Goal: Task Accomplishment & Management: Manage account settings

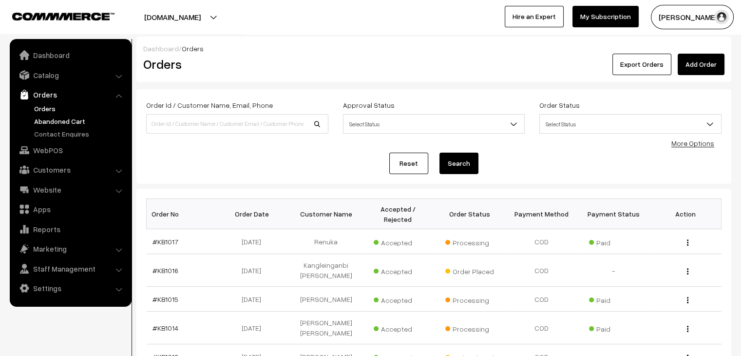
click at [74, 117] on link "Abandoned Cart" at bounding box center [80, 121] width 96 height 10
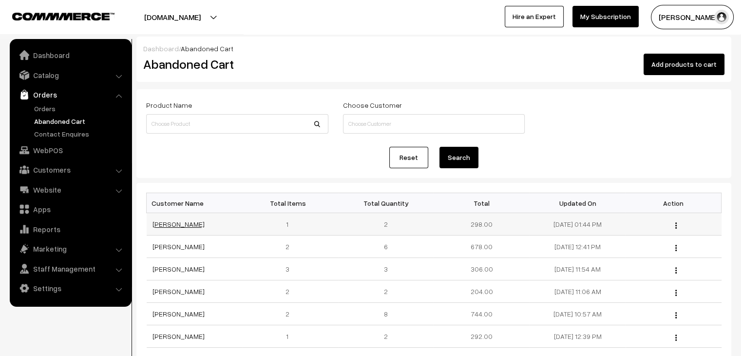
click at [171, 223] on link "Sakshi Jagwani" at bounding box center [178, 224] width 52 height 8
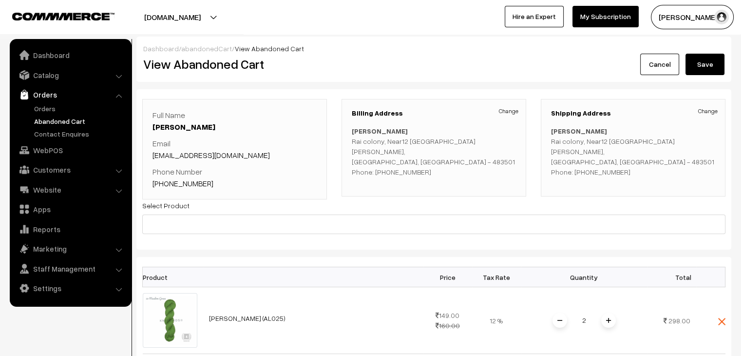
click at [190, 49] on link "abandonedCart" at bounding box center [206, 48] width 51 height 8
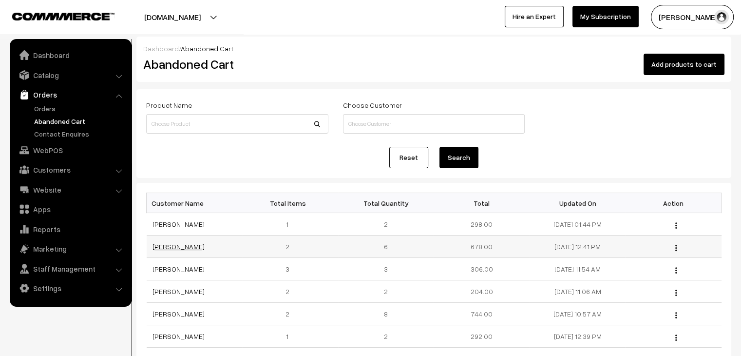
click at [172, 242] on link "[PERSON_NAME]" at bounding box center [178, 246] width 52 height 8
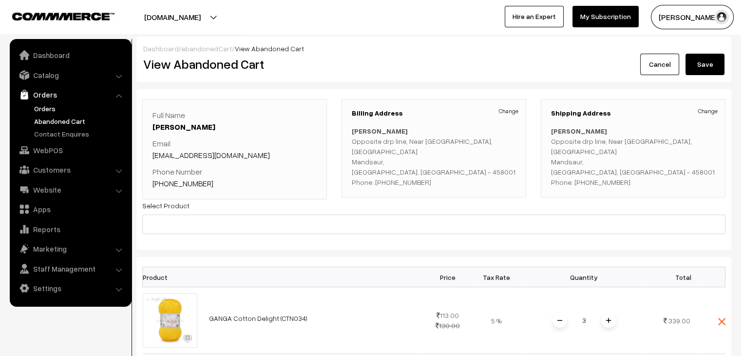
click at [50, 107] on link "Orders" at bounding box center [80, 108] width 96 height 10
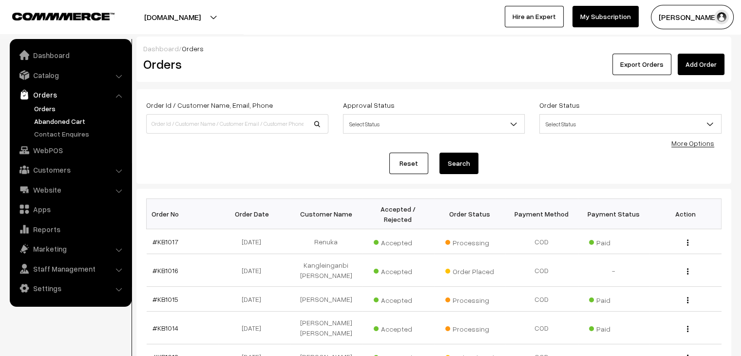
click at [66, 121] on link "Abandoned Cart" at bounding box center [80, 121] width 96 height 10
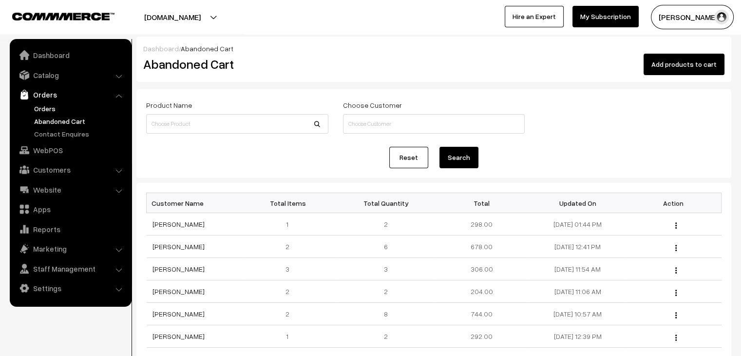
click at [55, 111] on link "Orders" at bounding box center [80, 108] width 96 height 10
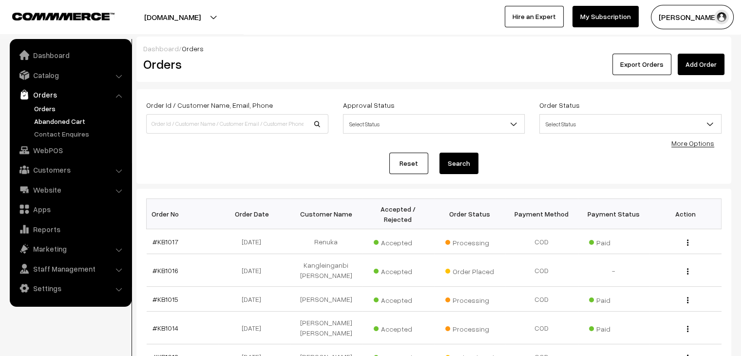
click at [61, 121] on link "Abandoned Cart" at bounding box center [80, 121] width 96 height 10
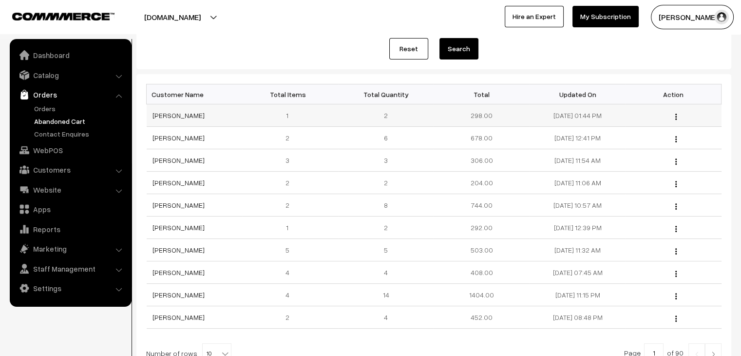
scroll to position [108, 0]
click at [178, 203] on link "[PERSON_NAME]" at bounding box center [178, 205] width 52 height 8
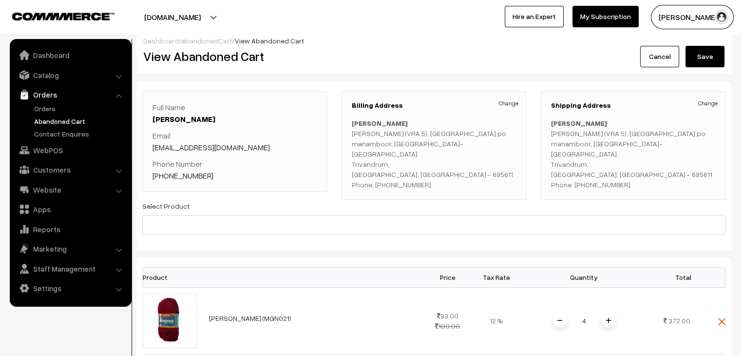
scroll to position [7, 0]
click at [87, 187] on link "Website" at bounding box center [70, 190] width 116 height 18
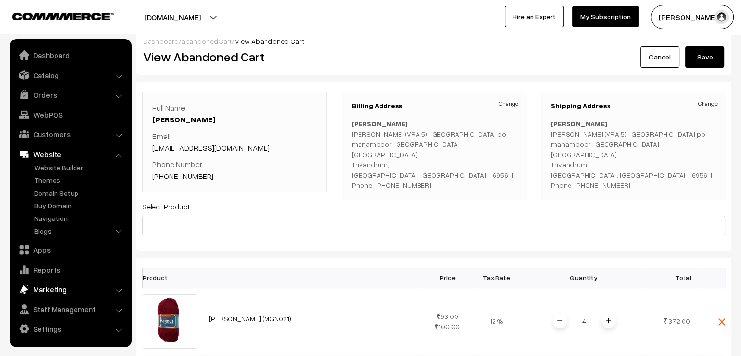
click at [80, 291] on link "Marketing" at bounding box center [70, 289] width 116 height 18
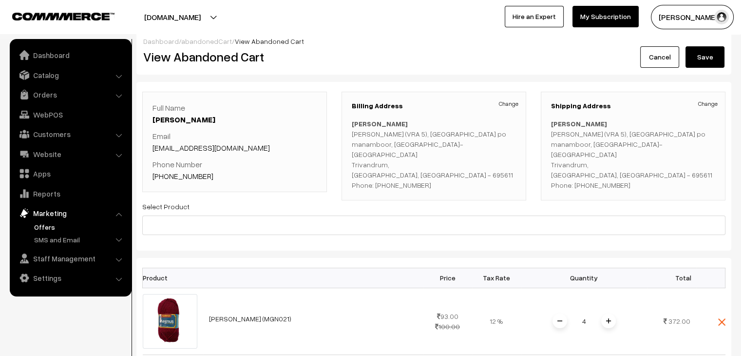
click at [46, 223] on link "Offers" at bounding box center [80, 227] width 96 height 10
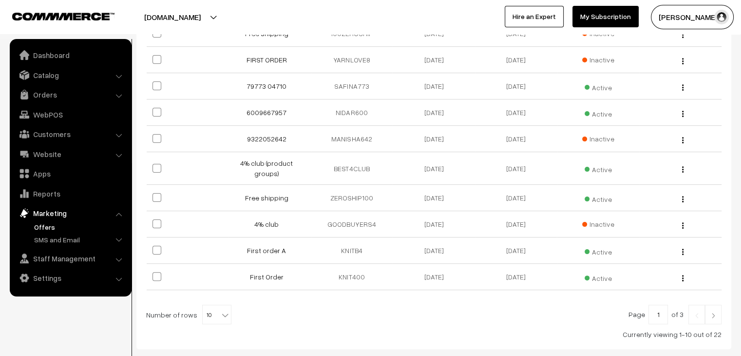
scroll to position [202, 0]
click at [80, 240] on link "SMS and Email" at bounding box center [80, 239] width 96 height 10
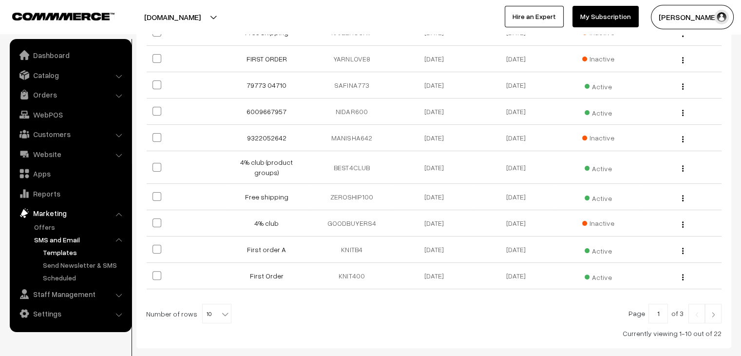
click at [59, 252] on link "Templates" at bounding box center [84, 252] width 88 height 10
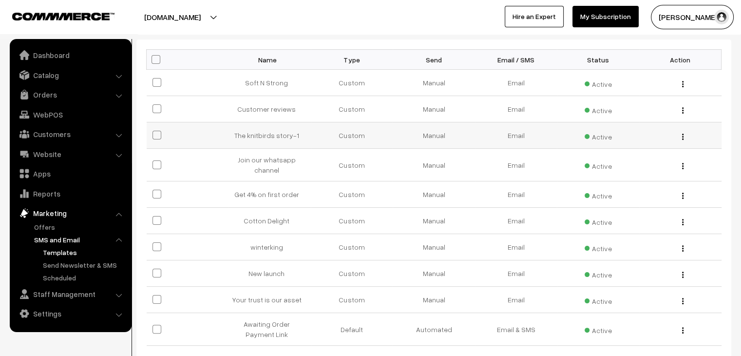
scroll to position [144, 0]
click at [682, 191] on button "button" at bounding box center [683, 195] width 2 height 8
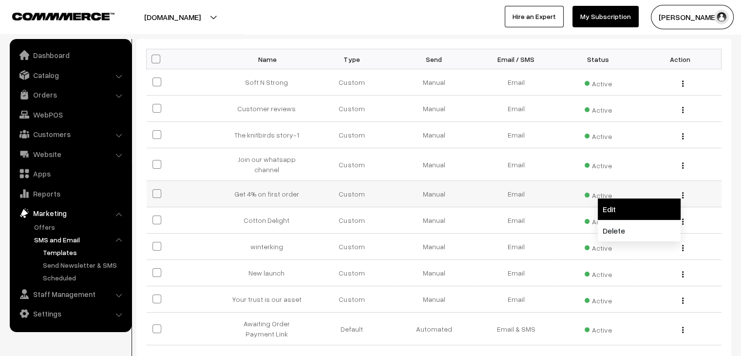
click at [660, 205] on link "Edit" at bounding box center [639, 208] width 83 height 21
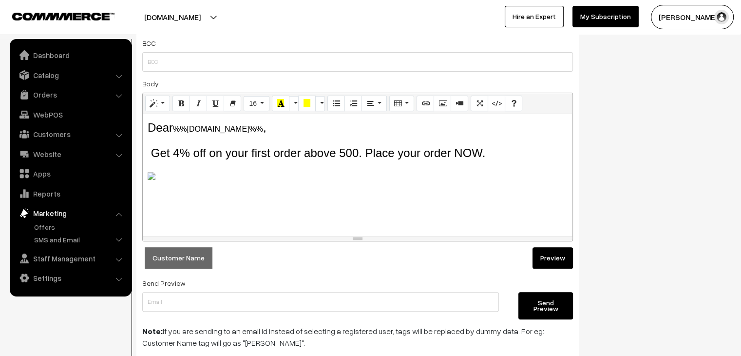
scroll to position [357, 0]
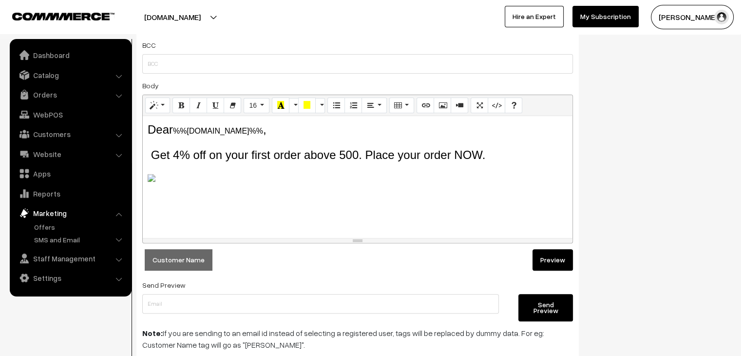
click at [477, 187] on div "Dear %%customer.name%% , Get 4% off on your first order above 500. Place your o…" at bounding box center [358, 177] width 430 height 122
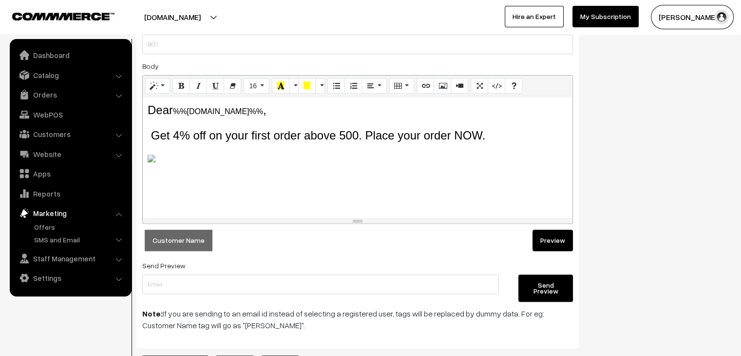
scroll to position [376, 0]
click at [156, 159] on p at bounding box center [358, 158] width 420 height 12
click at [152, 159] on div "Normal Quote Code Header 1 Header 2 Header 3 Header 4 Header 5 Header 6 16 8 9 …" at bounding box center [357, 149] width 431 height 149
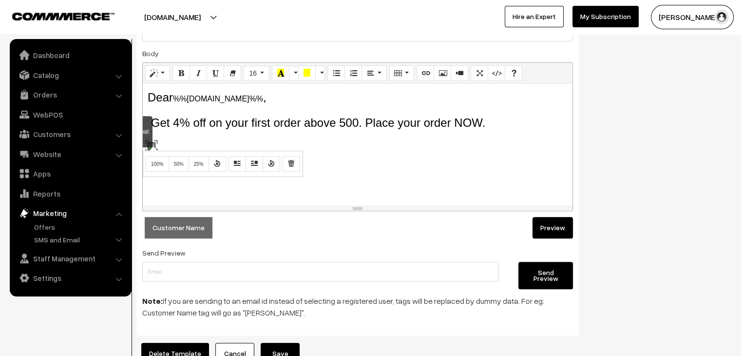
scroll to position [386, 0]
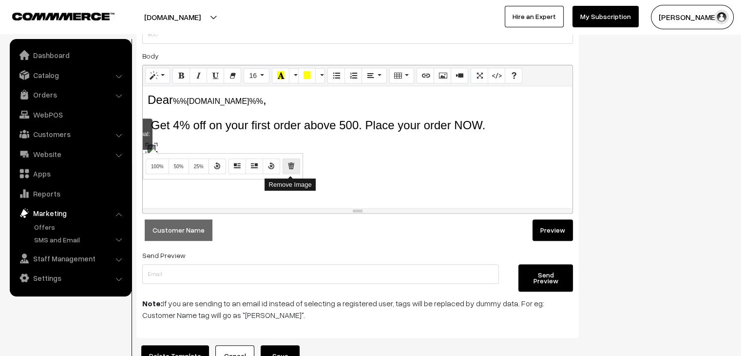
click at [290, 165] on icon "Remove Image" at bounding box center [291, 166] width 7 height 8
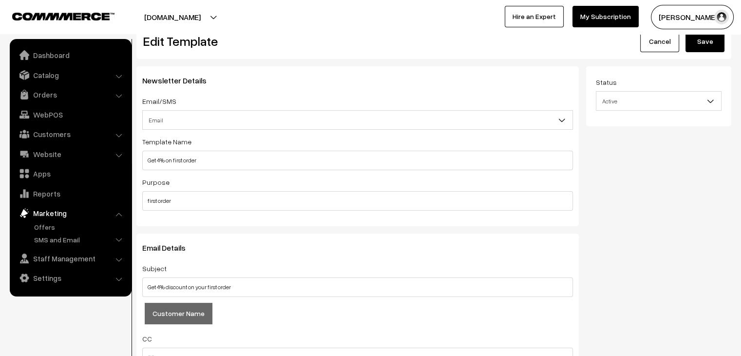
scroll to position [0, 0]
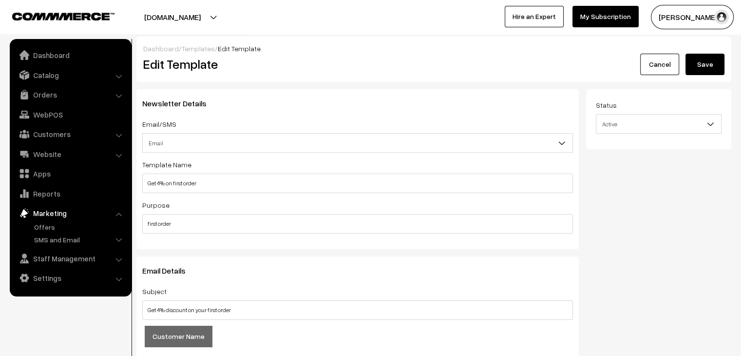
click at [191, 47] on link "Templates" at bounding box center [198, 48] width 33 height 8
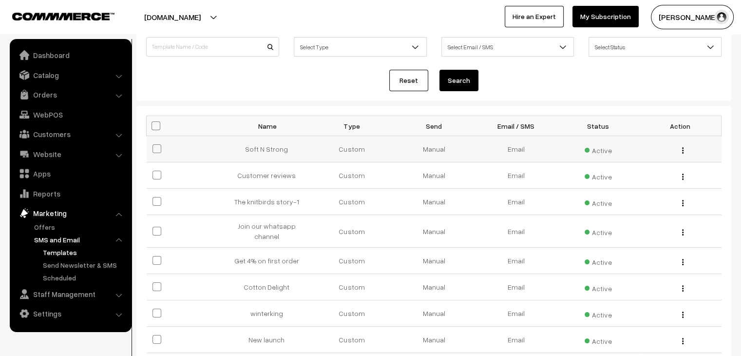
scroll to position [76, 0]
click at [684, 180] on button "button" at bounding box center [683, 177] width 2 height 8
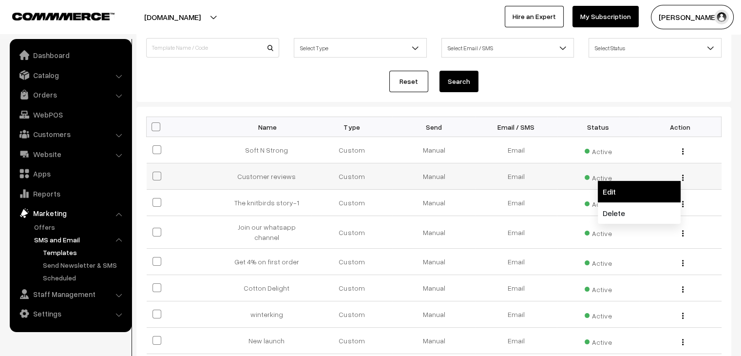
click at [661, 201] on link "Edit" at bounding box center [639, 191] width 83 height 21
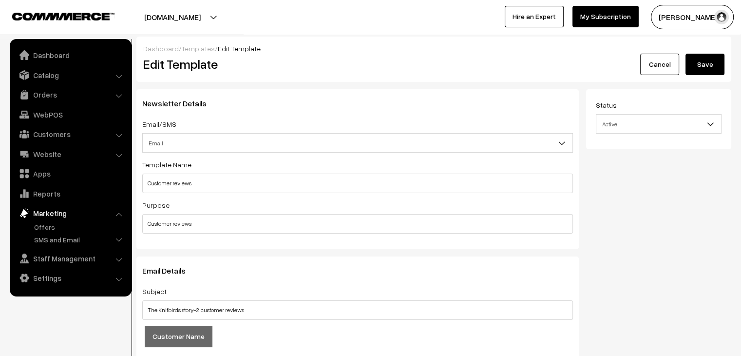
click at [203, 48] on link "Templates" at bounding box center [198, 48] width 33 height 8
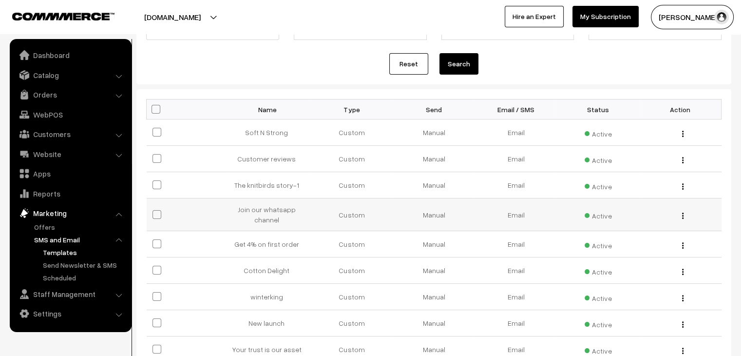
scroll to position [80, 0]
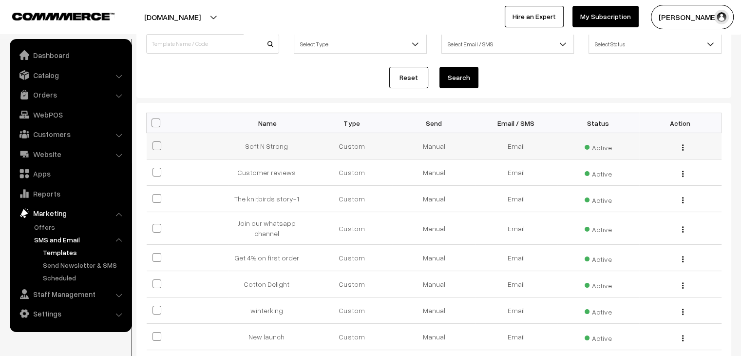
click at [682, 145] on img "button" at bounding box center [682, 147] width 1 height 6
click at [658, 168] on link "Edit" at bounding box center [639, 161] width 83 height 21
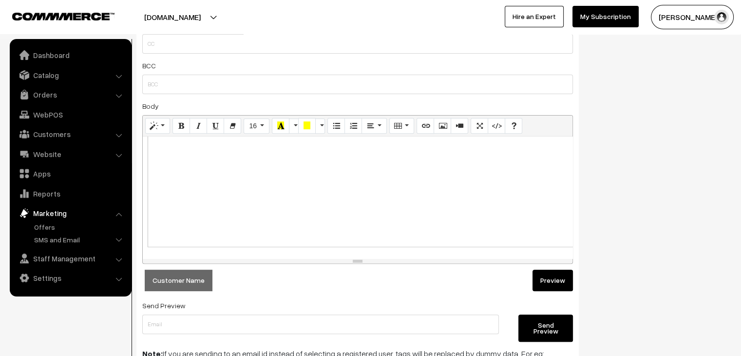
scroll to position [745, 0]
click at [456, 327] on input "text" at bounding box center [320, 323] width 357 height 19
type input "aashishag61@gmail.com"
click at [546, 327] on button "Send Preview" at bounding box center [545, 327] width 55 height 27
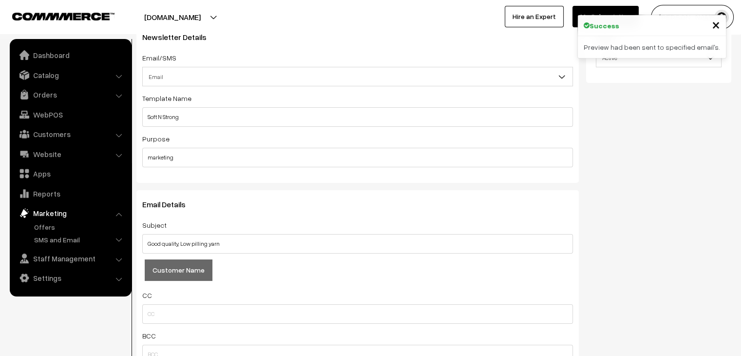
scroll to position [0, 0]
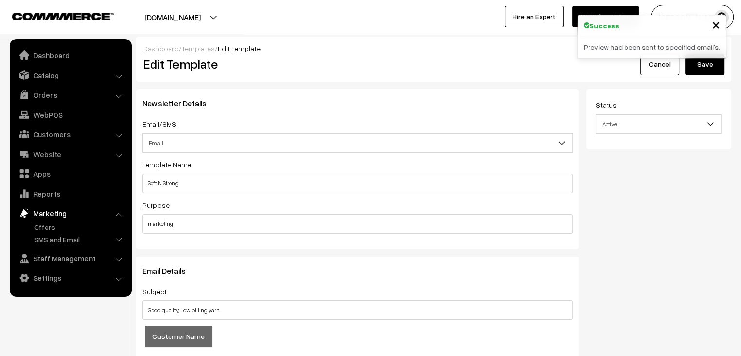
click at [653, 72] on link "Cancel" at bounding box center [659, 64] width 39 height 21
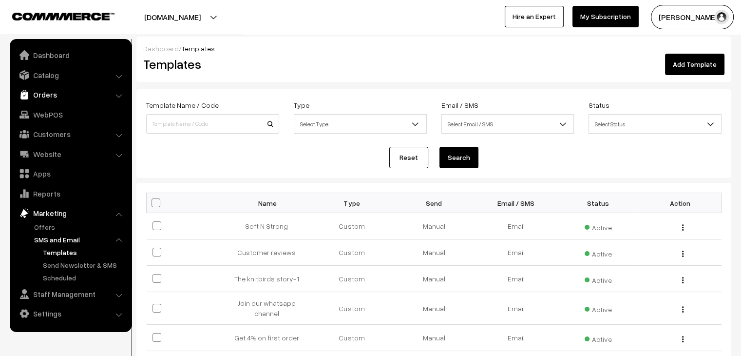
click at [68, 88] on link "Orders" at bounding box center [70, 95] width 116 height 18
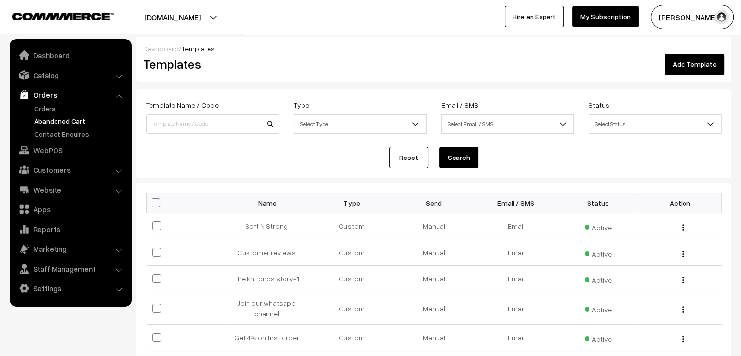
click at [59, 117] on link "Abandoned Cart" at bounding box center [80, 121] width 96 height 10
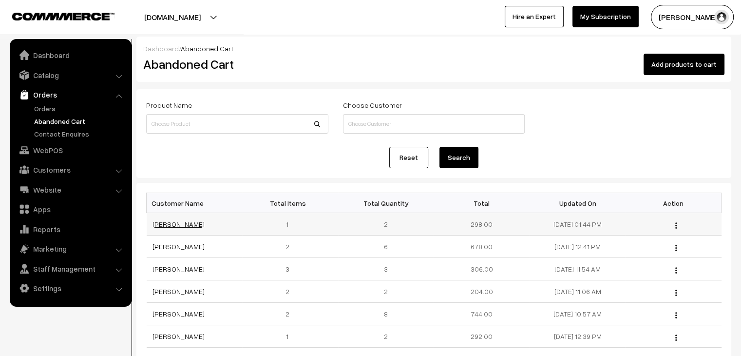
click at [182, 225] on link "[PERSON_NAME]" at bounding box center [178, 224] width 52 height 8
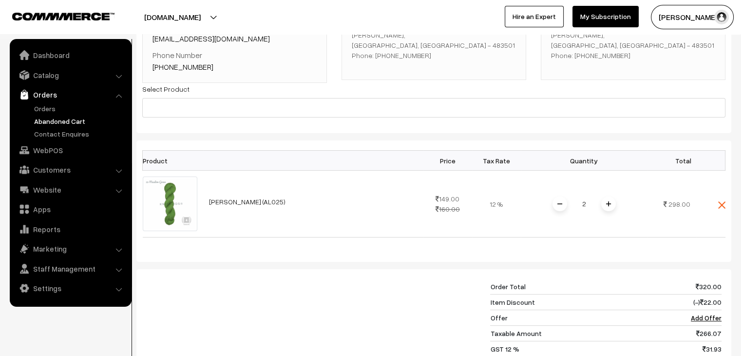
scroll to position [51, 0]
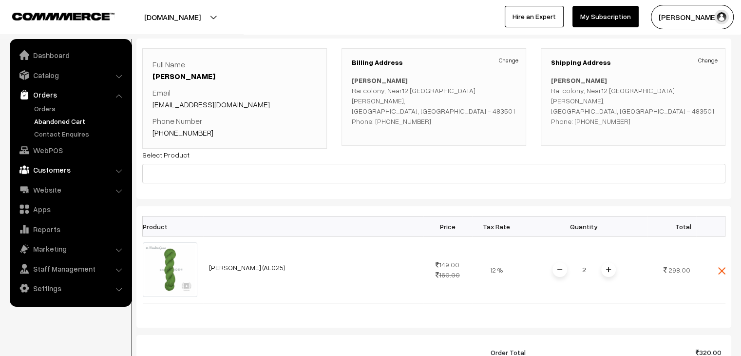
click at [54, 170] on link "Customers" at bounding box center [70, 170] width 116 height 18
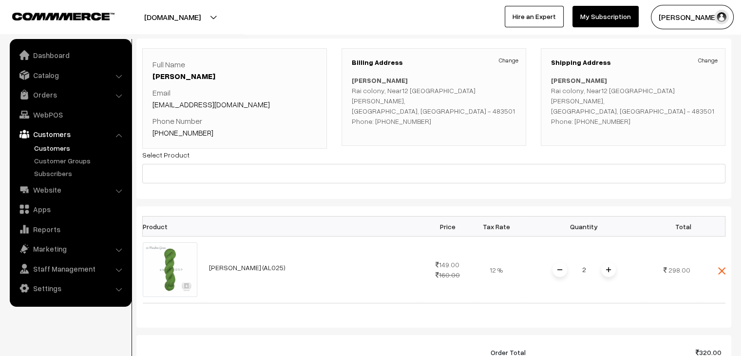
click at [52, 149] on link "Customers" at bounding box center [80, 148] width 96 height 10
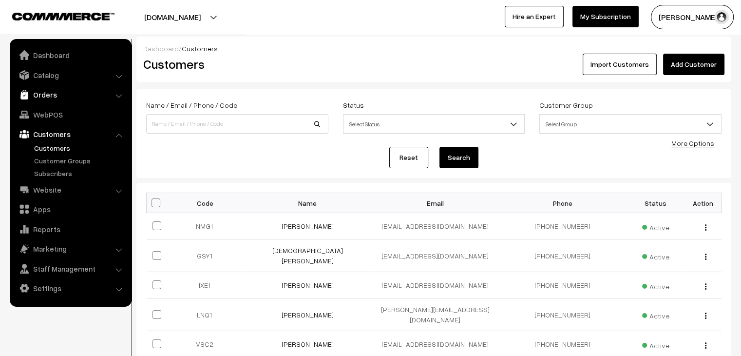
click at [35, 90] on link "Orders" at bounding box center [70, 95] width 116 height 18
click at [58, 119] on link "Abandoned Cart" at bounding box center [80, 121] width 96 height 10
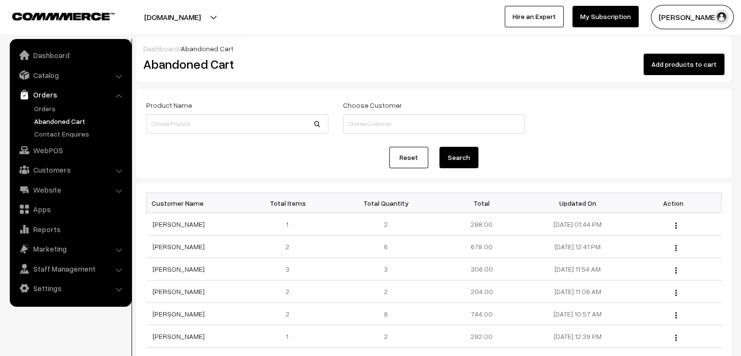
click at [66, 123] on link "Abandoned Cart" at bounding box center [80, 121] width 96 height 10
click at [57, 108] on link "Orders" at bounding box center [80, 108] width 96 height 10
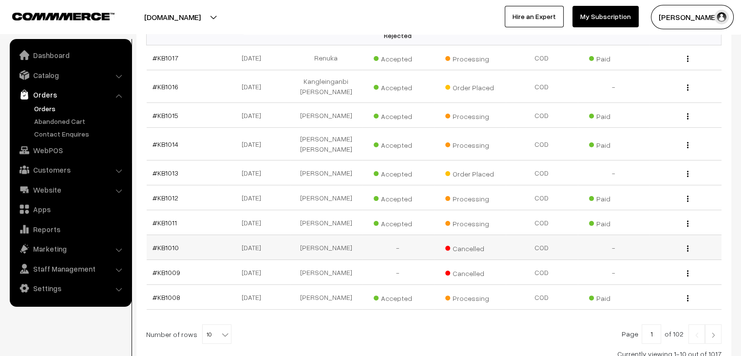
scroll to position [183, 0]
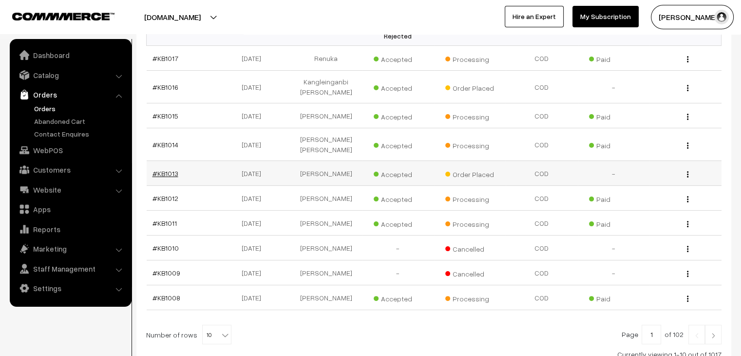
click at [170, 169] on link "#KB1013" at bounding box center [165, 173] width 26 height 8
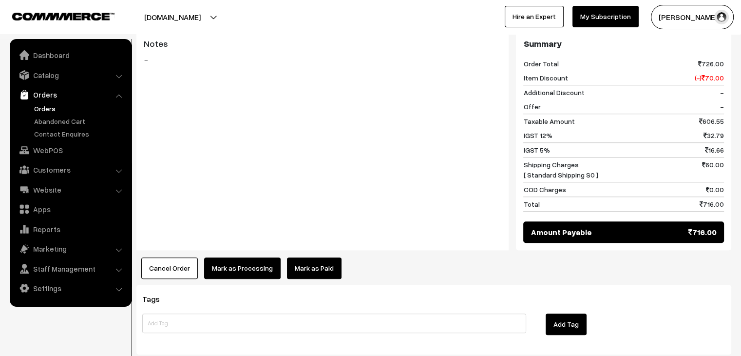
scroll to position [731, 0]
click at [60, 121] on link "Abandoned Cart" at bounding box center [80, 121] width 96 height 10
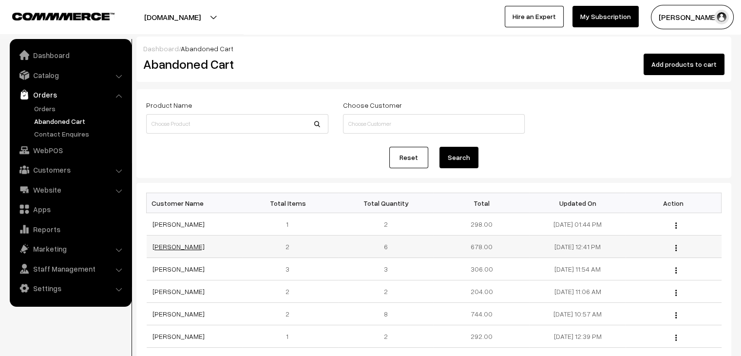
click at [177, 248] on link "[PERSON_NAME]" at bounding box center [178, 246] width 52 height 8
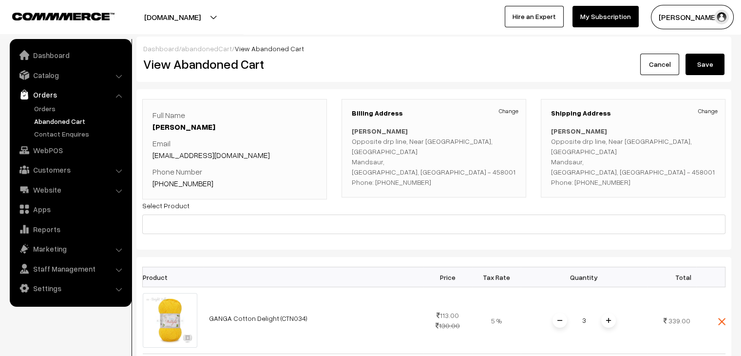
click at [206, 49] on link "abandonedCart" at bounding box center [206, 48] width 51 height 8
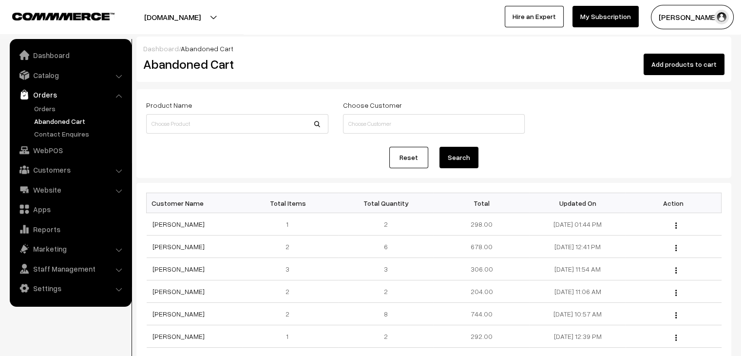
click at [168, 265] on link "[PERSON_NAME]" at bounding box center [178, 269] width 52 height 8
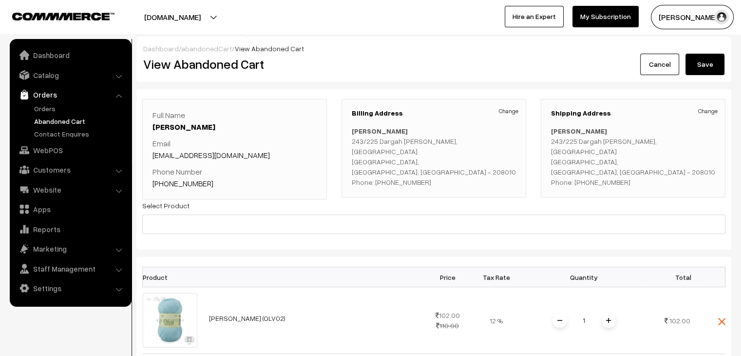
click at [214, 45] on link "abandonedCart" at bounding box center [206, 48] width 51 height 8
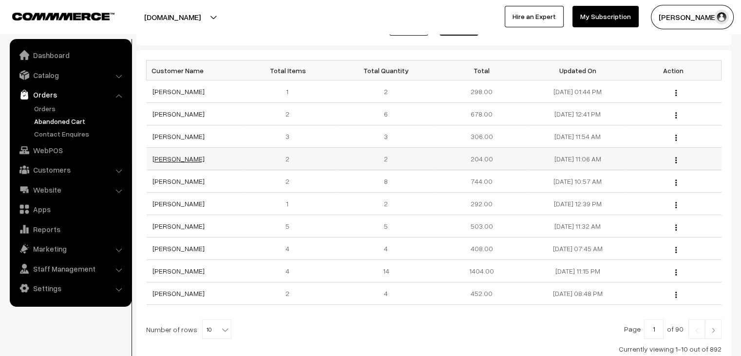
click at [168, 161] on link "[PERSON_NAME]" at bounding box center [178, 158] width 52 height 8
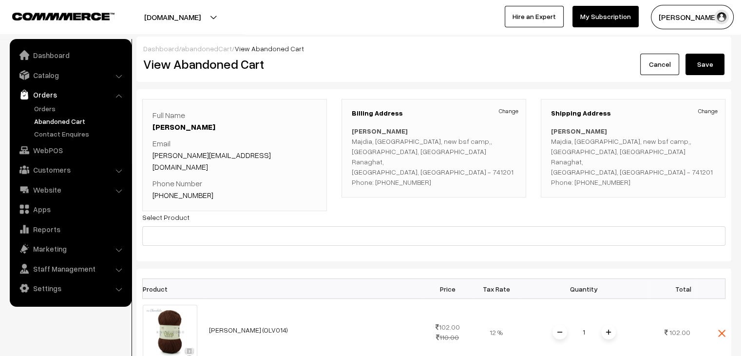
click at [217, 49] on link "abandonedCart" at bounding box center [206, 48] width 51 height 8
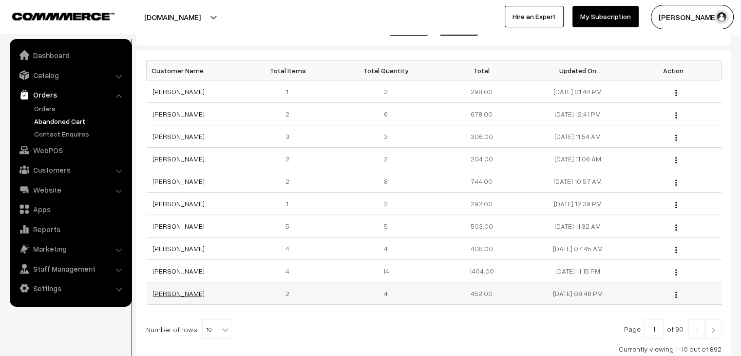
click at [175, 295] on link "[PERSON_NAME]" at bounding box center [178, 293] width 52 height 8
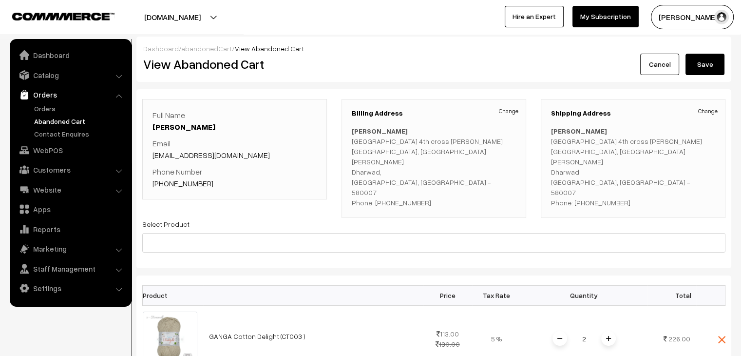
click at [205, 47] on link "abandonedCart" at bounding box center [206, 48] width 51 height 8
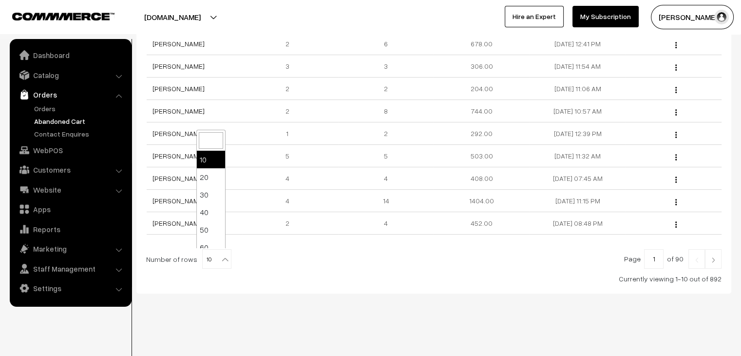
click at [217, 266] on span "10" at bounding box center [217, 258] width 28 height 19
select select "100"
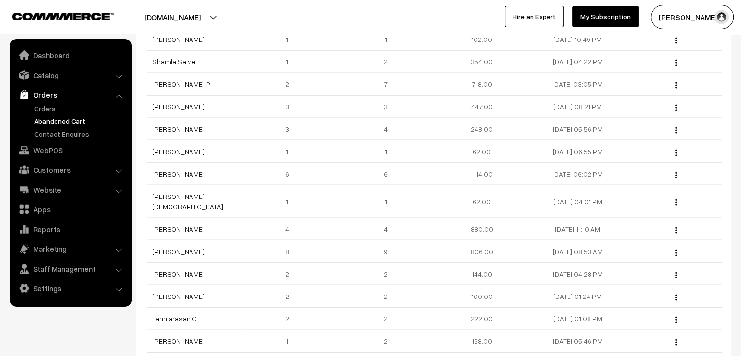
scroll to position [2160, 0]
click at [183, 226] on link "Sheena Lyngdoh" at bounding box center [178, 230] width 52 height 8
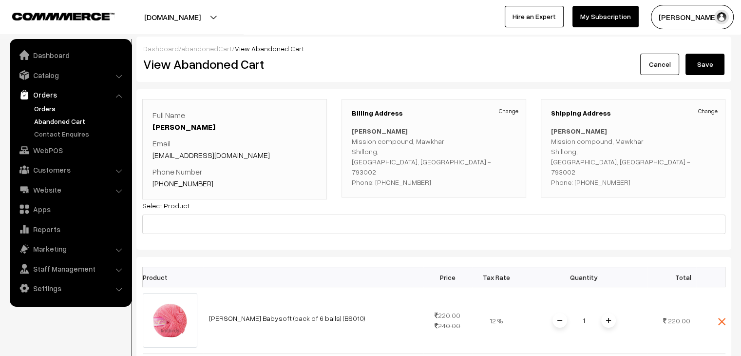
click at [50, 106] on link "Orders" at bounding box center [80, 108] width 96 height 10
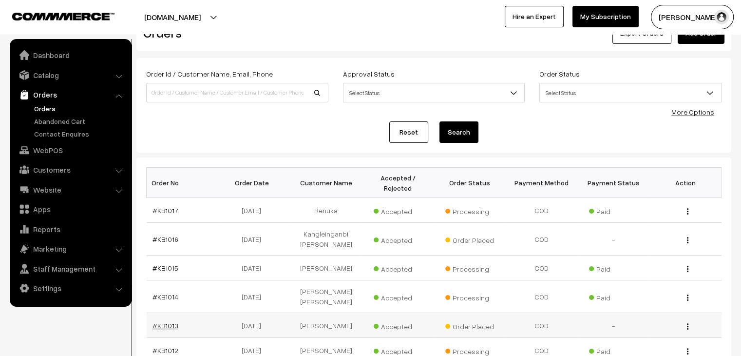
click at [171, 321] on link "#KB1013" at bounding box center [165, 325] width 26 height 8
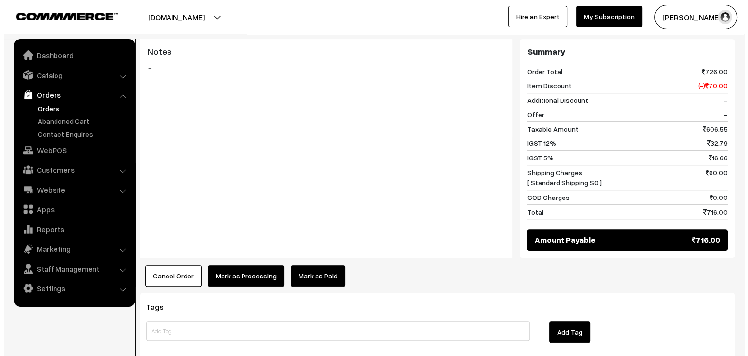
scroll to position [723, 0]
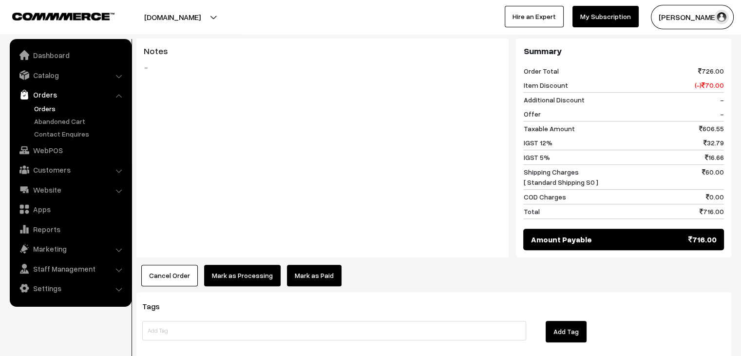
click at [317, 265] on link "Mark as Paid" at bounding box center [314, 275] width 55 height 21
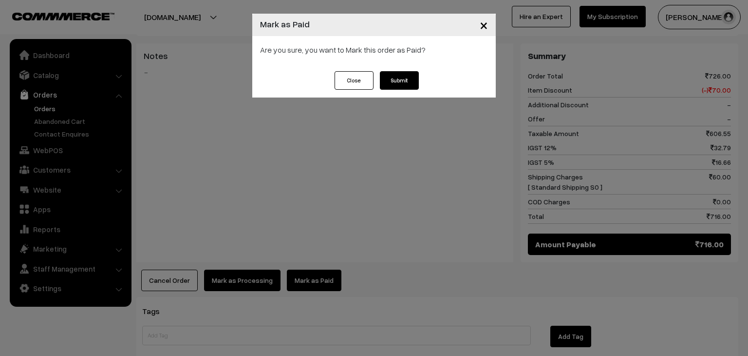
click at [408, 81] on button "Submit" at bounding box center [399, 80] width 39 height 19
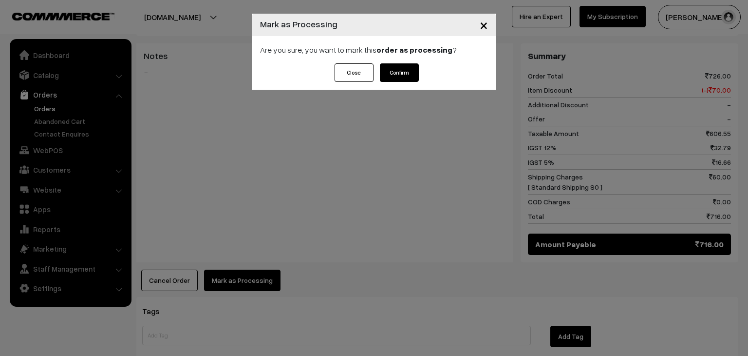
click at [403, 77] on button "Confirm" at bounding box center [399, 72] width 39 height 19
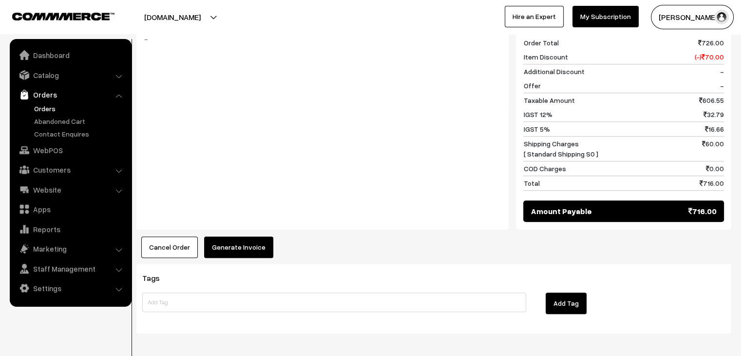
scroll to position [780, 0]
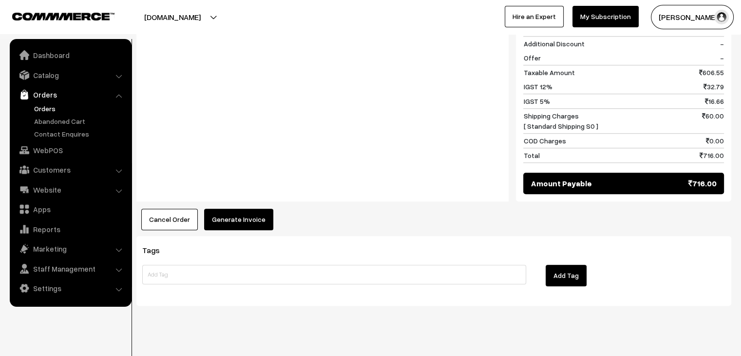
click at [237, 209] on button "Generate Invoice" at bounding box center [238, 219] width 69 height 21
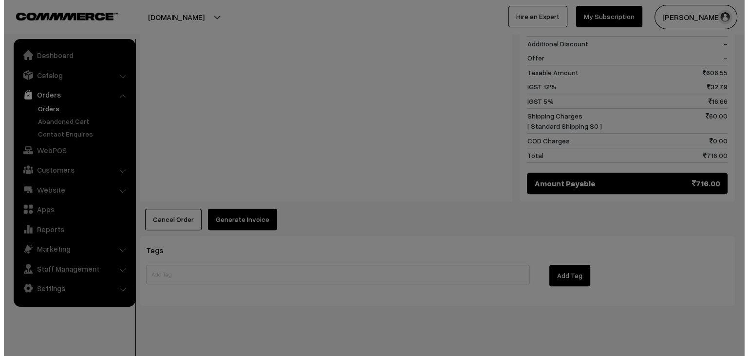
scroll to position [784, 0]
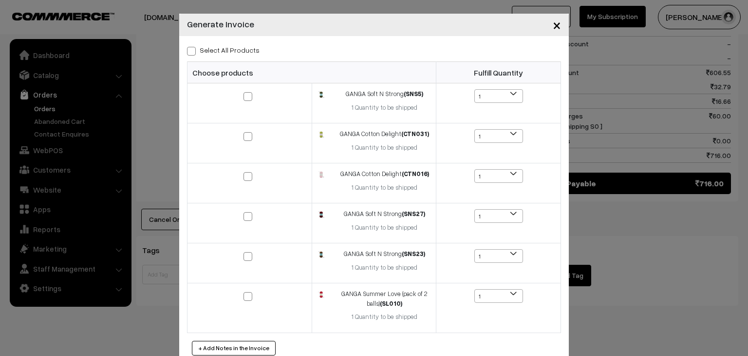
click at [201, 52] on label "Select All Products" at bounding box center [223, 50] width 73 height 10
click at [193, 52] on input "Select All Products" at bounding box center [190, 49] width 6 height 6
checkbox input "true"
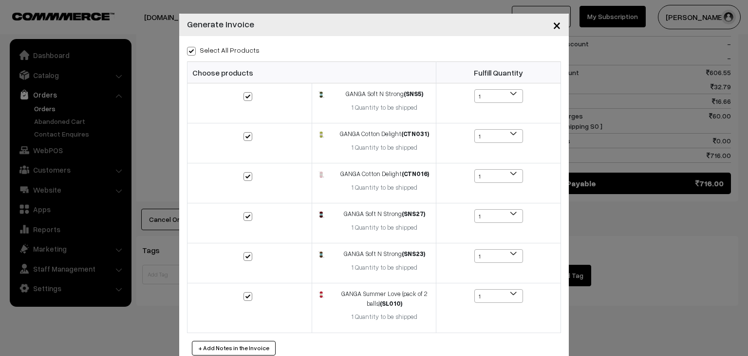
checkbox input "true"
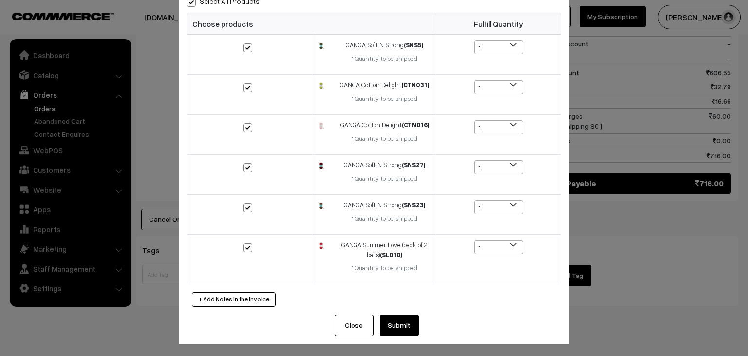
click at [401, 325] on button "Submit" at bounding box center [399, 324] width 39 height 21
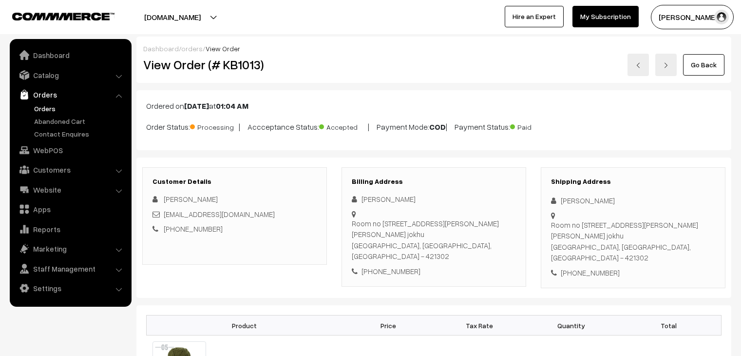
scroll to position [778, 0]
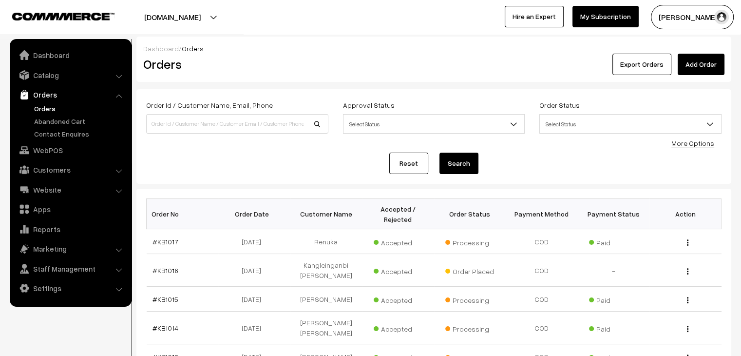
scroll to position [21, 0]
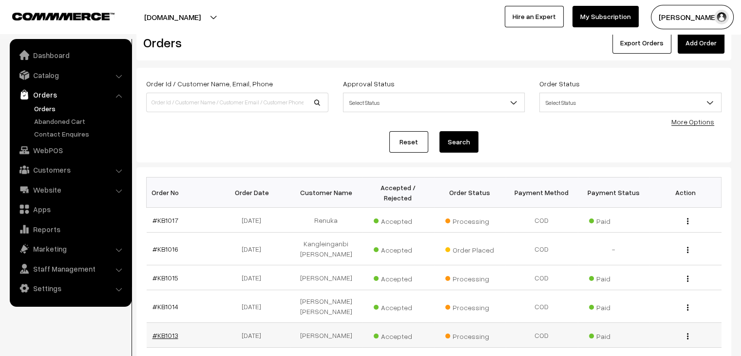
click at [167, 331] on link "#KB1013" at bounding box center [165, 335] width 26 height 8
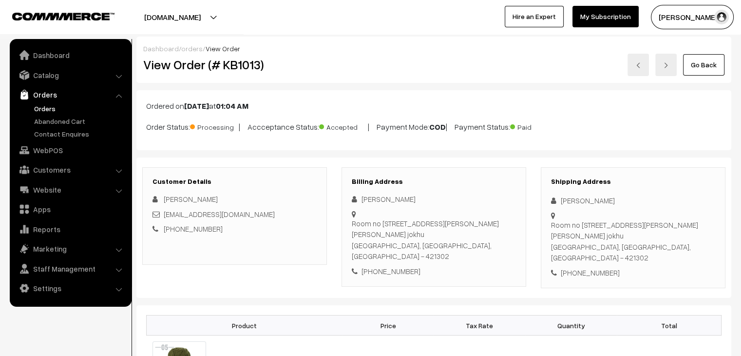
click at [47, 100] on link "Orders" at bounding box center [70, 95] width 116 height 18
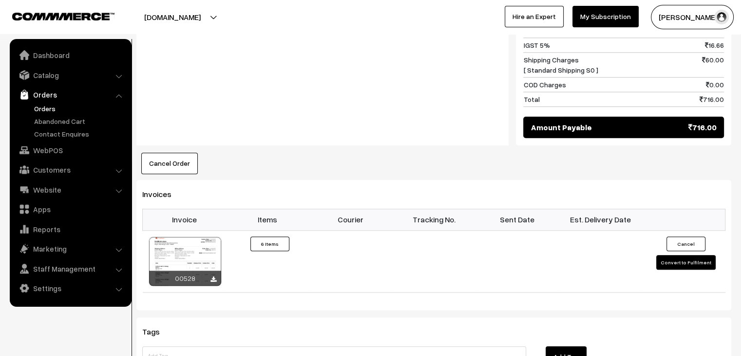
scroll to position [836, 0]
click at [47, 108] on link "Orders" at bounding box center [80, 108] width 96 height 10
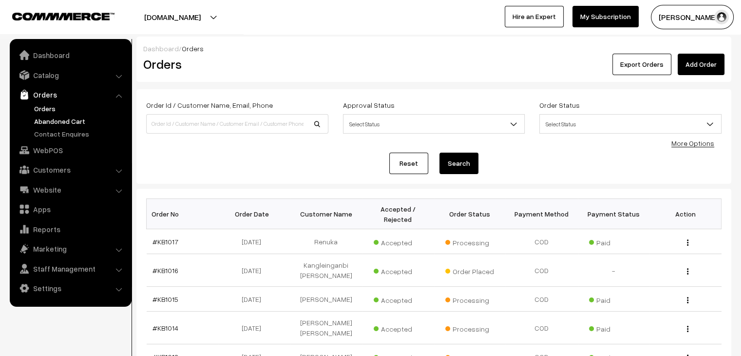
click at [80, 121] on link "Abandoned Cart" at bounding box center [80, 121] width 96 height 10
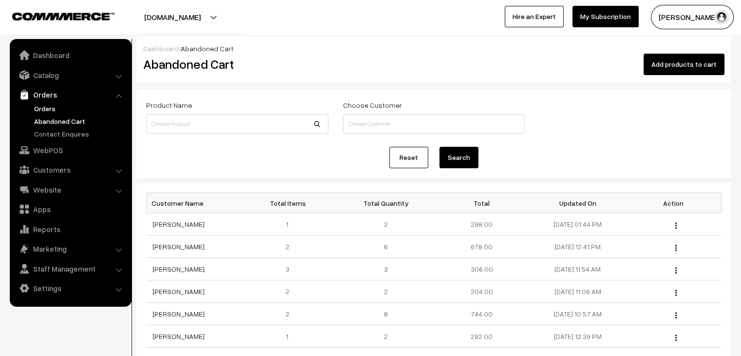
click at [54, 105] on link "Orders" at bounding box center [80, 108] width 96 height 10
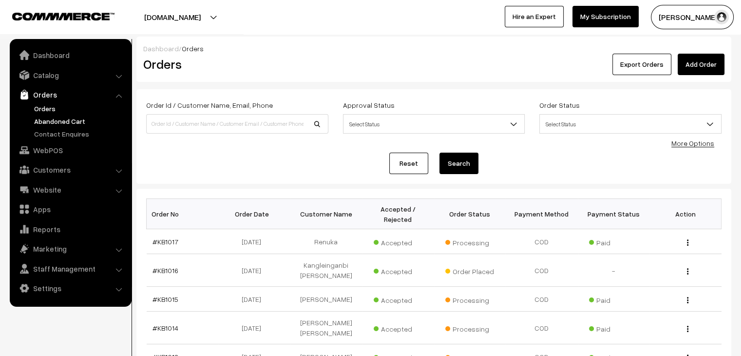
click at [84, 119] on link "Abandoned Cart" at bounding box center [80, 121] width 96 height 10
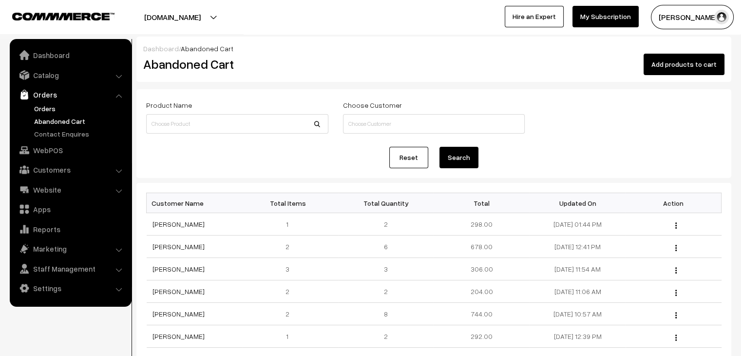
click at [58, 107] on link "Orders" at bounding box center [80, 108] width 96 height 10
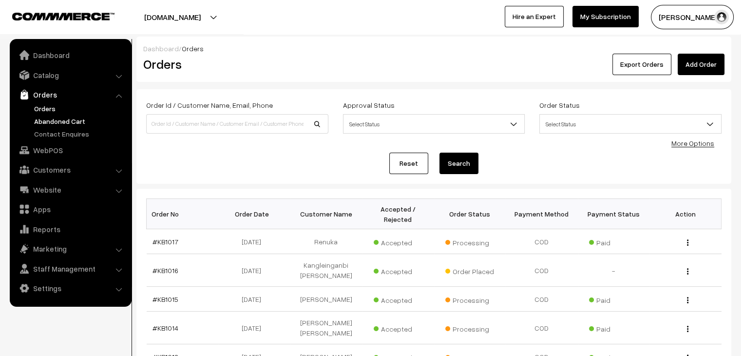
click at [60, 120] on link "Abandoned Cart" at bounding box center [80, 121] width 96 height 10
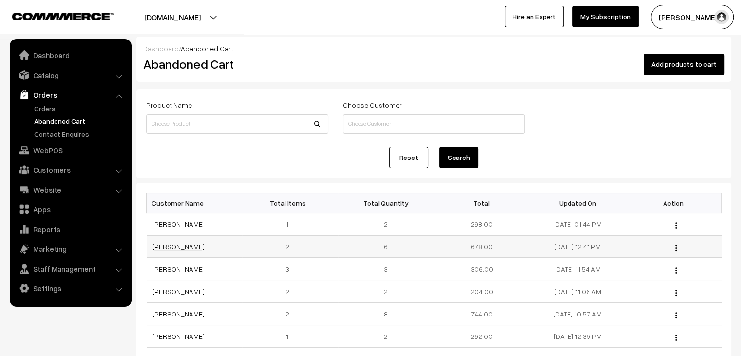
click at [170, 244] on link "[PERSON_NAME]" at bounding box center [178, 246] width 52 height 8
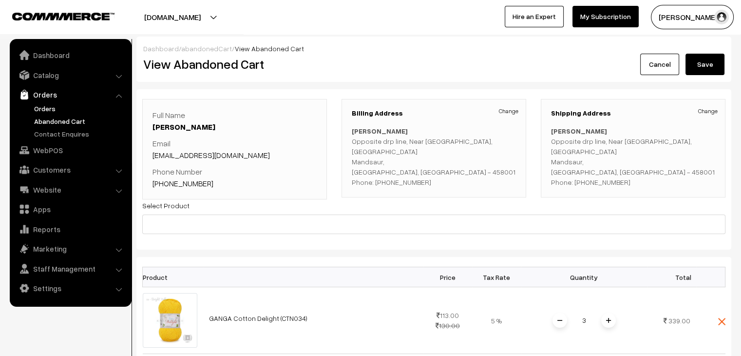
click at [46, 110] on link "Orders" at bounding box center [80, 108] width 96 height 10
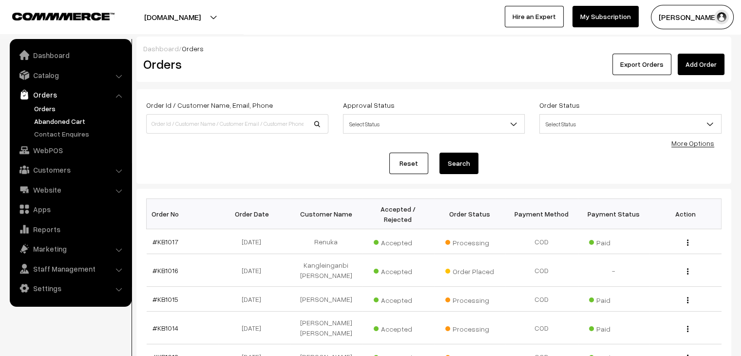
click at [49, 121] on link "Abandoned Cart" at bounding box center [80, 121] width 96 height 10
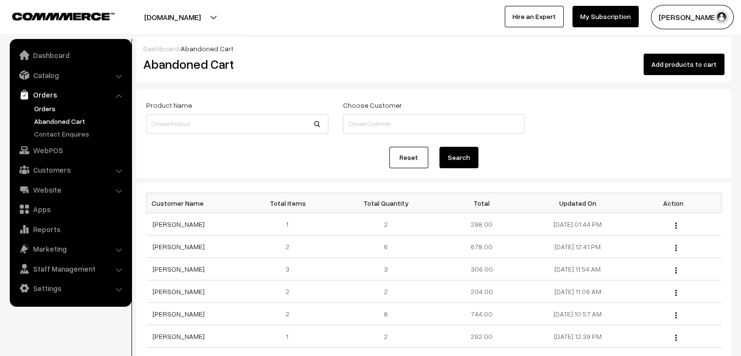
click at [49, 107] on link "Orders" at bounding box center [80, 108] width 96 height 10
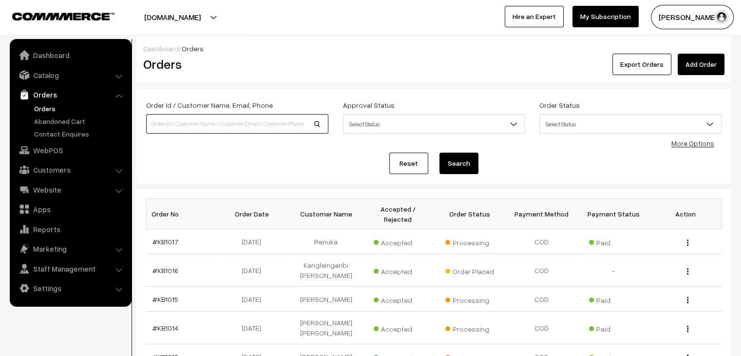
drag, startPoint x: 0, startPoint y: 0, endPoint x: 251, endPoint y: 121, distance: 279.1
click at [251, 121] on input at bounding box center [237, 123] width 182 height 19
click at [26, 76] on img at bounding box center [24, 75] width 10 height 10
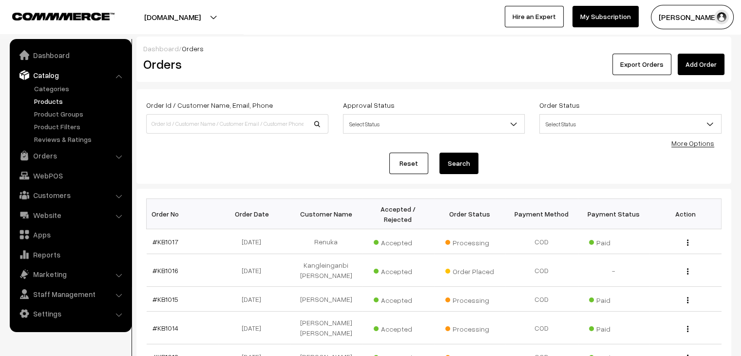
click at [49, 101] on link "Products" at bounding box center [80, 101] width 96 height 10
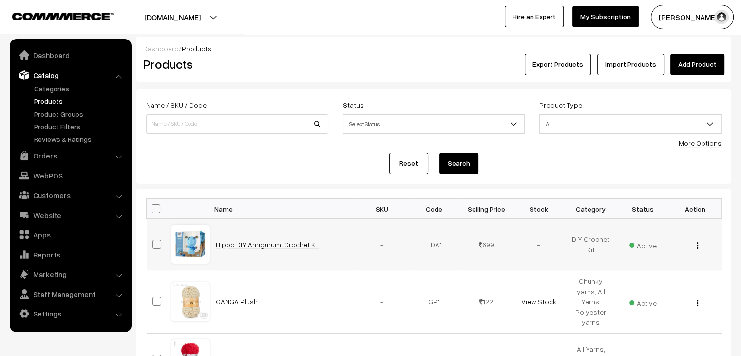
click at [283, 242] on link "Hippo DIY Amigurumi Crochet Kit" at bounding box center [267, 244] width 103 height 8
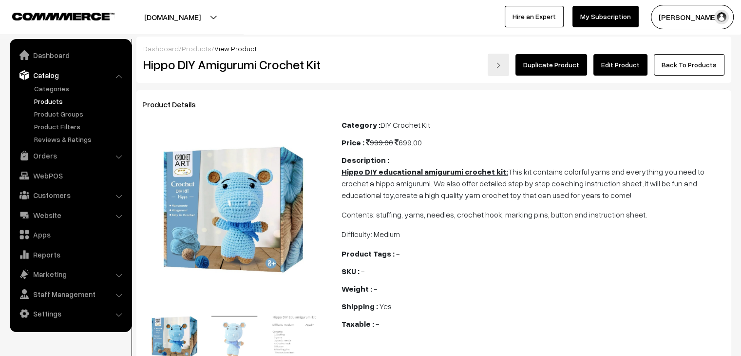
click at [53, 98] on link "Products" at bounding box center [80, 101] width 96 height 10
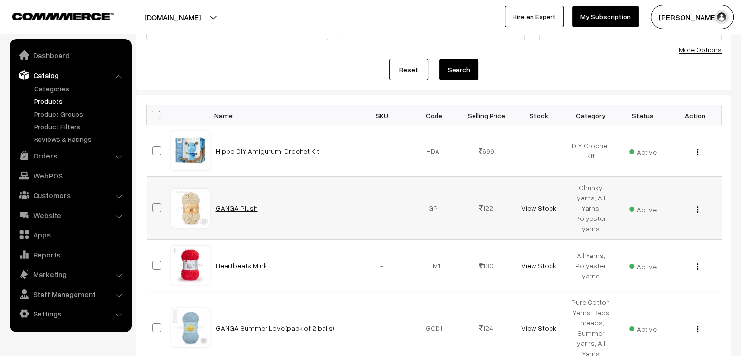
click at [239, 204] on link "GANGA Plush" at bounding box center [237, 208] width 42 height 8
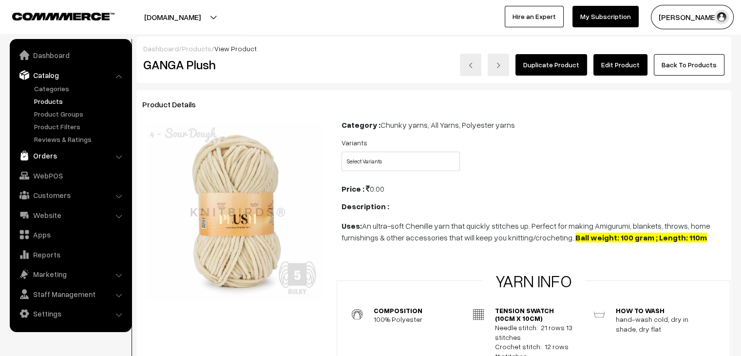
click at [55, 154] on link "Orders" at bounding box center [70, 156] width 116 height 18
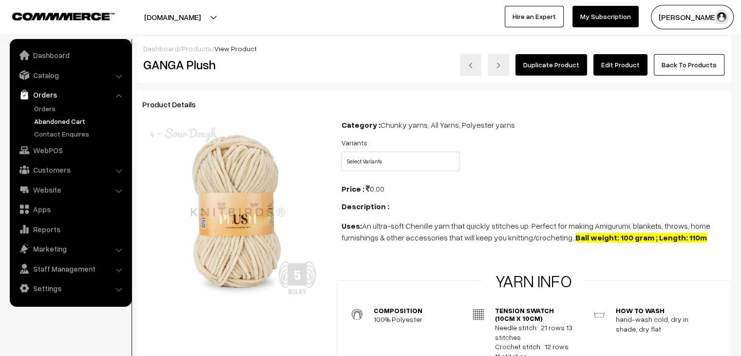
click at [58, 118] on link "Abandoned Cart" at bounding box center [80, 121] width 96 height 10
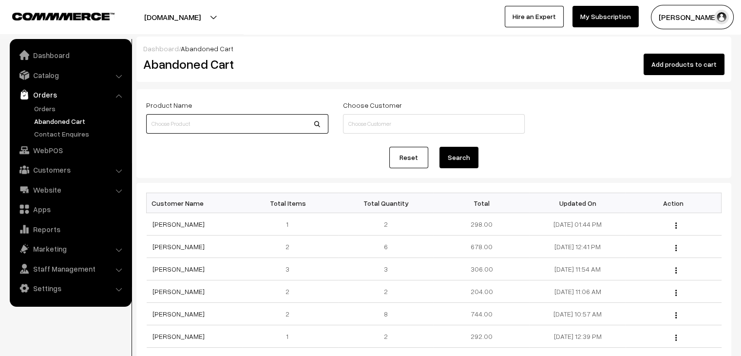
click input
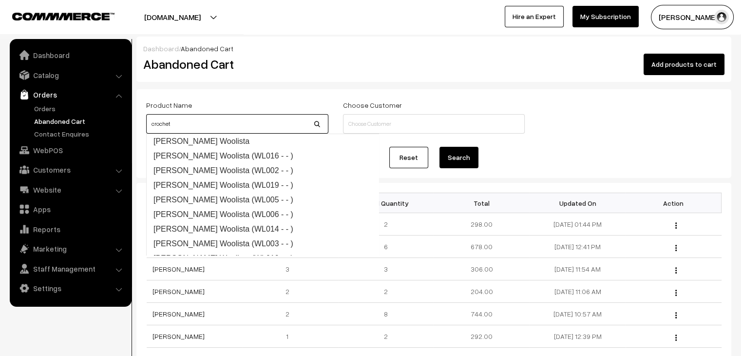
type input "crochet"
click button "Search"
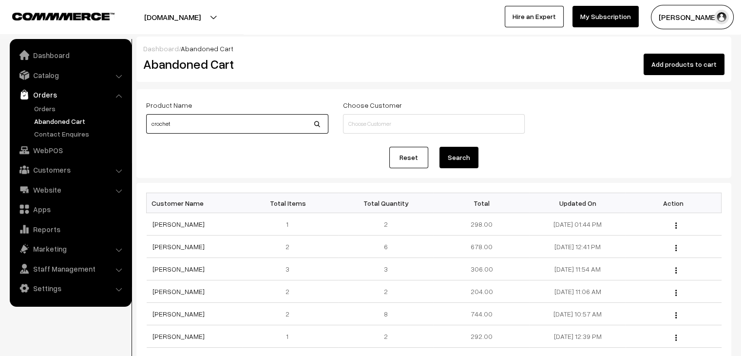
click at [258, 125] on input "crochet" at bounding box center [237, 123] width 182 height 19
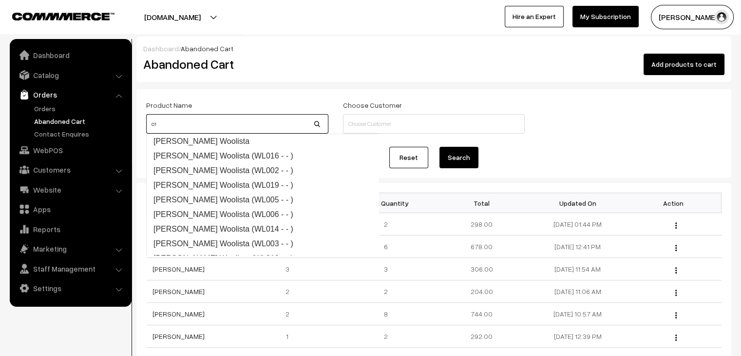
type input "c"
type input "cotton"
click at [439, 147] on button "Search" at bounding box center [458, 157] width 39 height 21
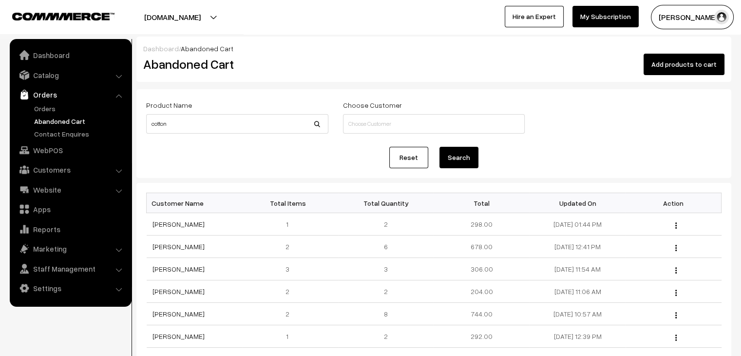
click at [462, 158] on button "Search" at bounding box center [458, 157] width 39 height 21
click at [220, 121] on input "cotton" at bounding box center [237, 123] width 182 height 19
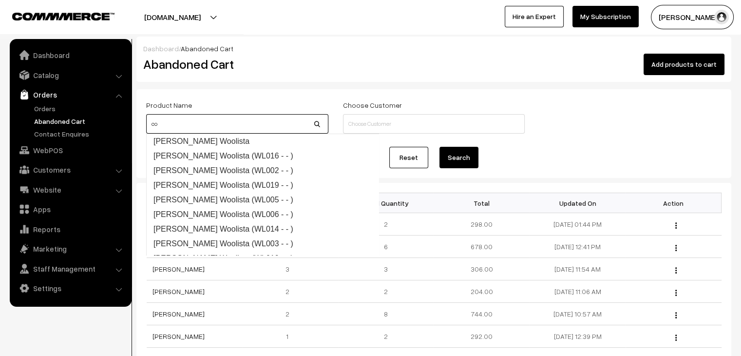
type input "c"
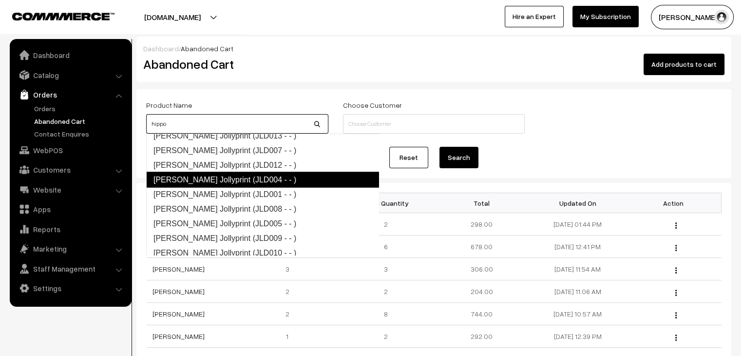
scroll to position [1860, 0]
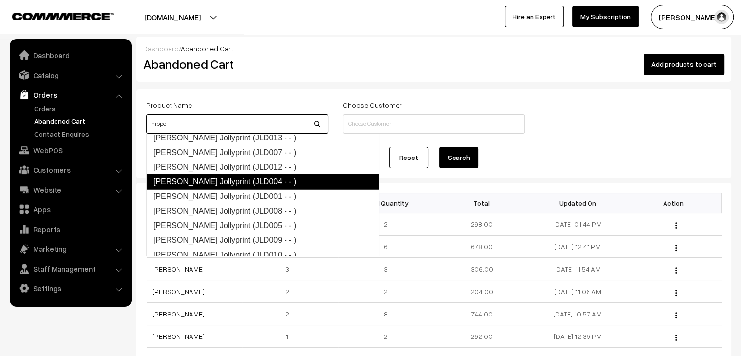
click at [217, 182] on link "[PERSON_NAME] Jollyprint (JLD004 - - )" at bounding box center [262, 181] width 233 height 16
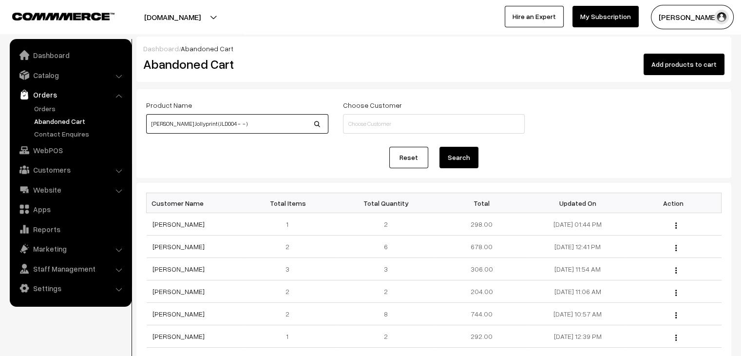
click at [240, 127] on input "[PERSON_NAME] Jollyprint (JLD004 - - )" at bounding box center [237, 123] width 182 height 19
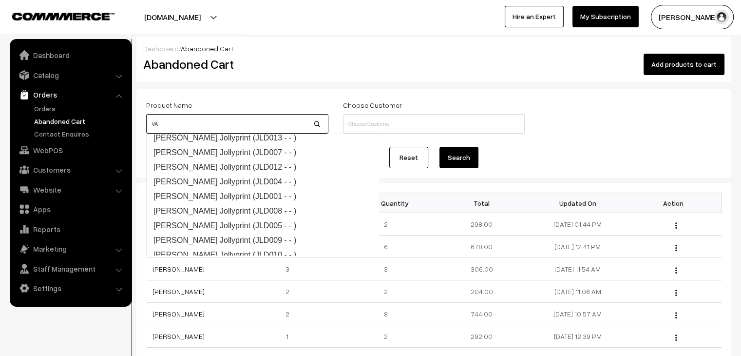
type input "V"
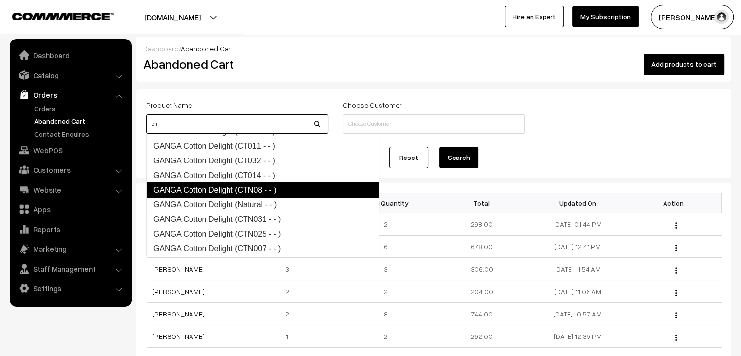
scroll to position [2144, 0]
click at [277, 193] on link "GANGA Cotton Delight (CTN08 - - )" at bounding box center [262, 190] width 233 height 16
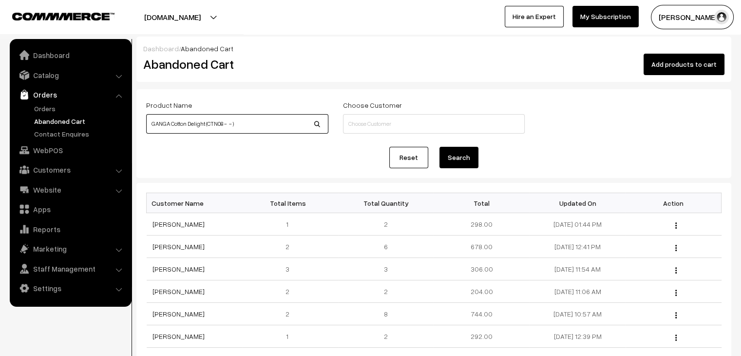
type input "GANGA Cotton Delight (CTN08 - - )"
click at [458, 156] on button "Search" at bounding box center [458, 157] width 39 height 21
click at [258, 121] on input "GANGA Cotton Delight (CTN08 - - )" at bounding box center [237, 123] width 182 height 19
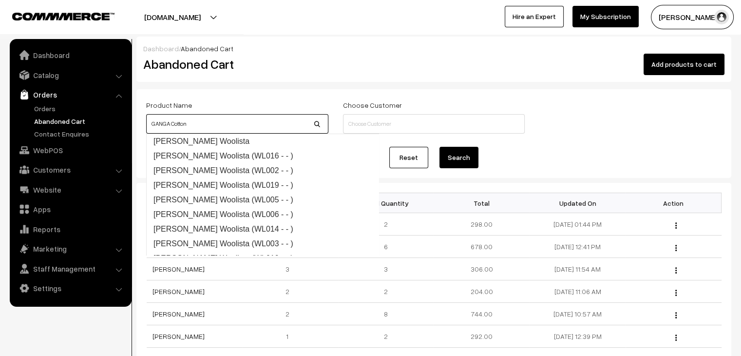
type input "GANGA Cotton"
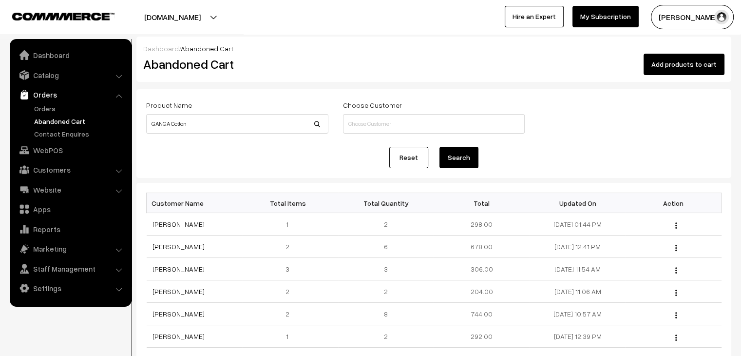
click at [465, 155] on button "Search" at bounding box center [458, 157] width 39 height 21
click at [436, 125] on input at bounding box center [434, 123] width 182 height 19
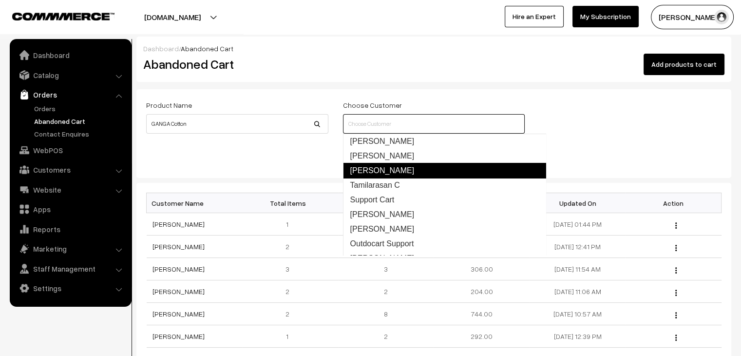
drag, startPoint x: 436, startPoint y: 221, endPoint x: 431, endPoint y: 167, distance: 53.8
click at [431, 167] on ul "[PERSON_NAME] [PERSON_NAME] [PERSON_NAME] Tamilarasan C Support Cart [PERSON_NA…" at bounding box center [444, 194] width 203 height 122
click at [431, 167] on link "[PERSON_NAME]" at bounding box center [444, 171] width 203 height 16
type input "[PERSON_NAME]"
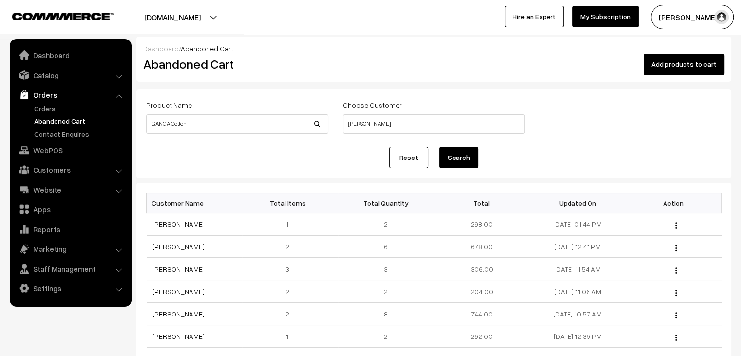
click at [448, 156] on button "Search" at bounding box center [458, 157] width 39 height 21
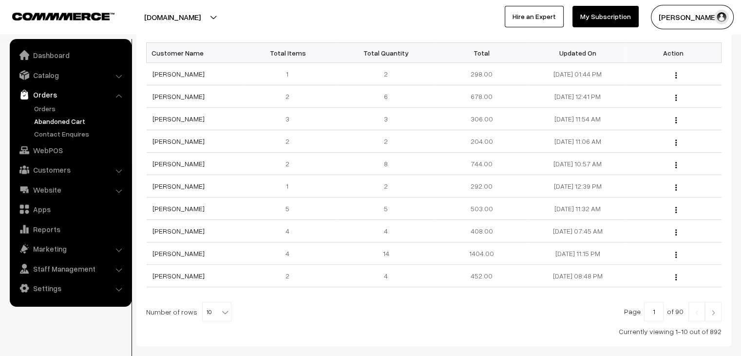
scroll to position [203, 0]
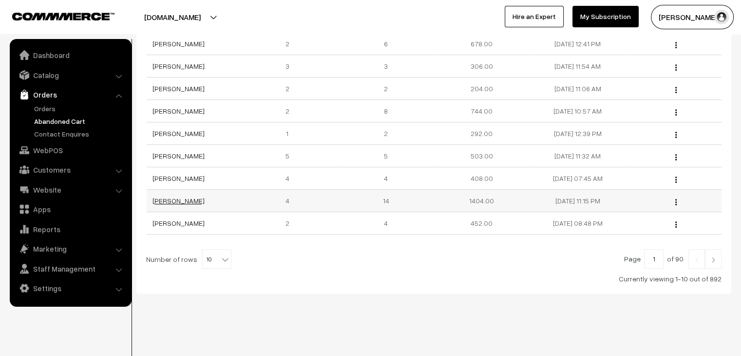
click at [163, 203] on link "[PERSON_NAME]" at bounding box center [178, 200] width 52 height 8
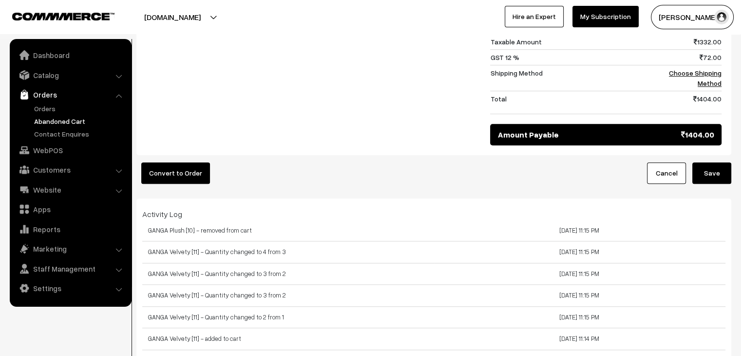
scroll to position [612, 0]
click at [41, 108] on link "Orders" at bounding box center [80, 108] width 96 height 10
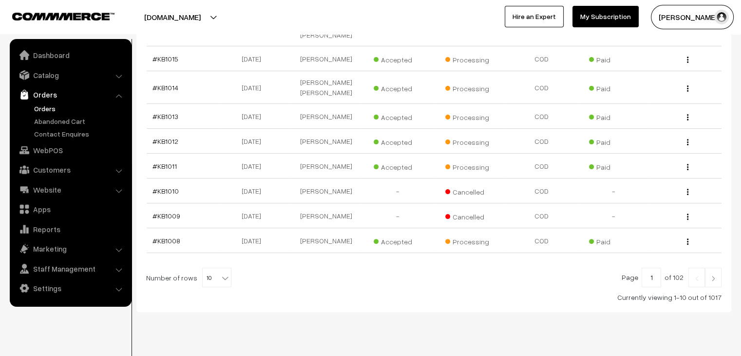
scroll to position [235, 0]
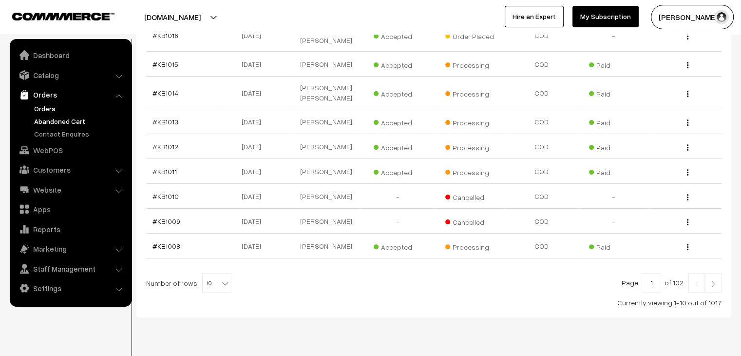
click at [75, 123] on link "Abandoned Cart" at bounding box center [80, 121] width 96 height 10
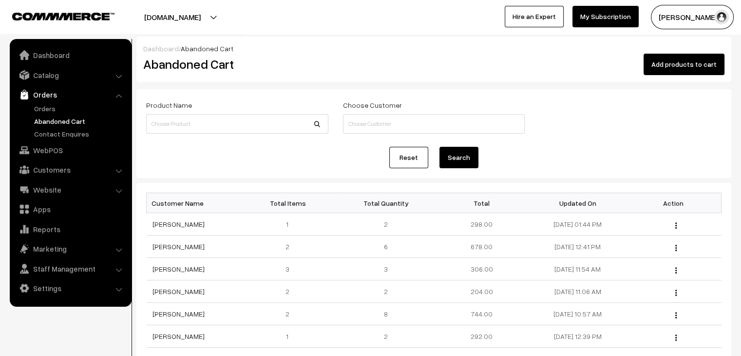
click at [232, 125] on input at bounding box center [237, 123] width 182 height 19
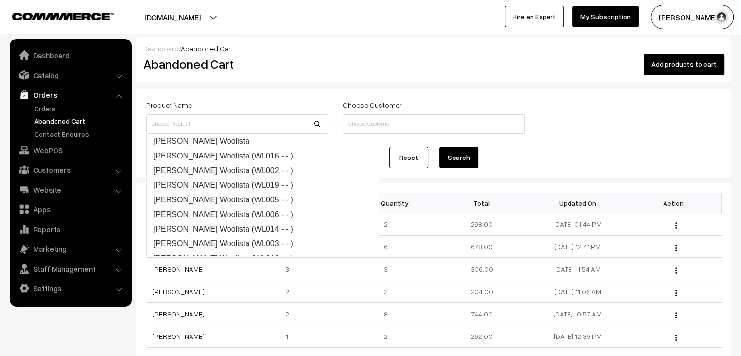
type input "j"
type input "hippo"
click at [439, 147] on button "Search" at bounding box center [458, 157] width 39 height 21
